Goal: Find specific page/section: Find specific page/section

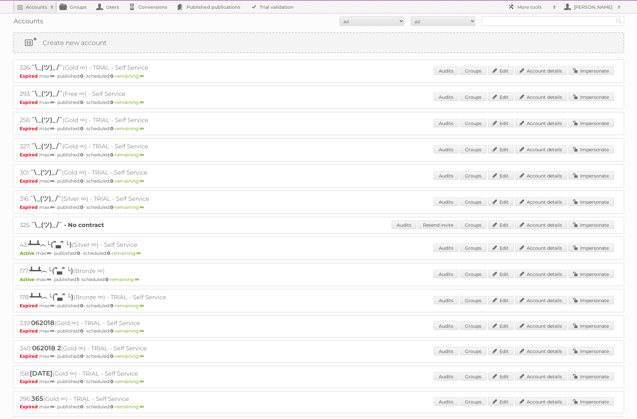
click at [543, 7] on h2 "More tools" at bounding box center [534, 7] width 32 height 6
click at [510, 21] on input "text" at bounding box center [553, 21] width 142 height 10
click at [614, 16] on input "Search" at bounding box center [619, 21] width 10 height 10
click at [80, 42] on link "Create new account" at bounding box center [319, 42] width 610 height 19
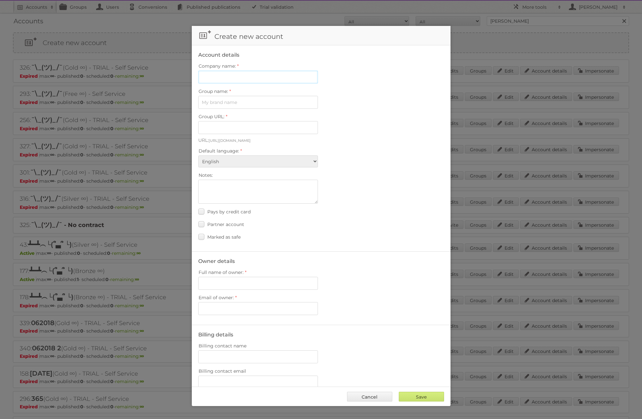
click at [242, 78] on input "Company name:" at bounding box center [258, 77] width 120 height 13
drag, startPoint x: 529, startPoint y: 34, endPoint x: 514, endPoint y: 18, distance: 21.5
click at [529, 34] on div at bounding box center [321, 209] width 642 height 419
click at [510, 17] on div at bounding box center [321, 209] width 642 height 419
click at [507, 20] on div at bounding box center [321, 209] width 642 height 419
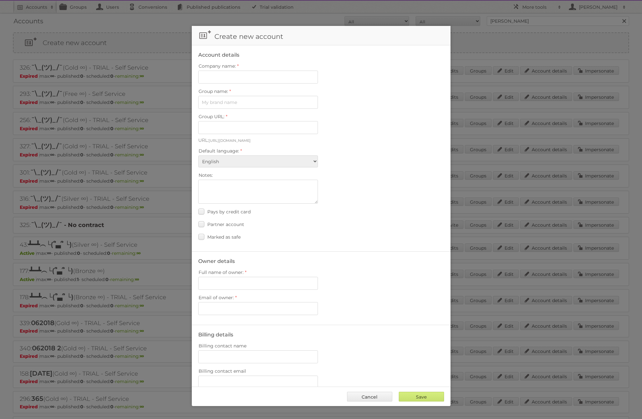
drag, startPoint x: 377, startPoint y: 396, endPoint x: 379, endPoint y: 391, distance: 6.0
click at [377, 396] on link "Cancel" at bounding box center [369, 396] width 45 height 10
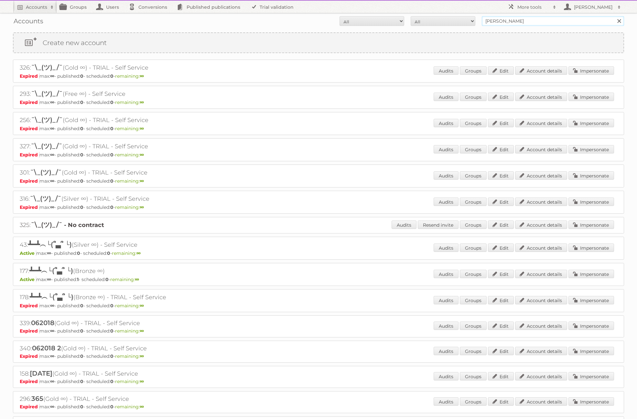
click at [492, 21] on input "[PERSON_NAME]" at bounding box center [553, 21] width 142 height 10
type input "tan"
click at [614, 16] on input "Search" at bounding box center [619, 21] width 10 height 10
